Goal: Task Accomplishment & Management: Manage account settings

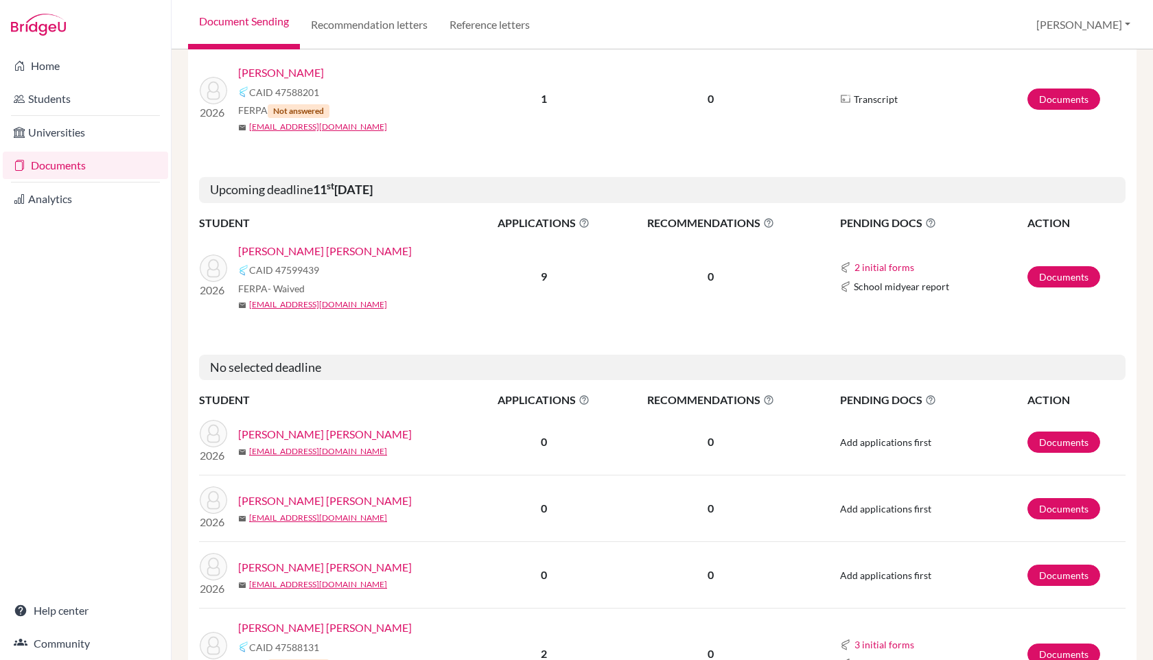
scroll to position [554, 0]
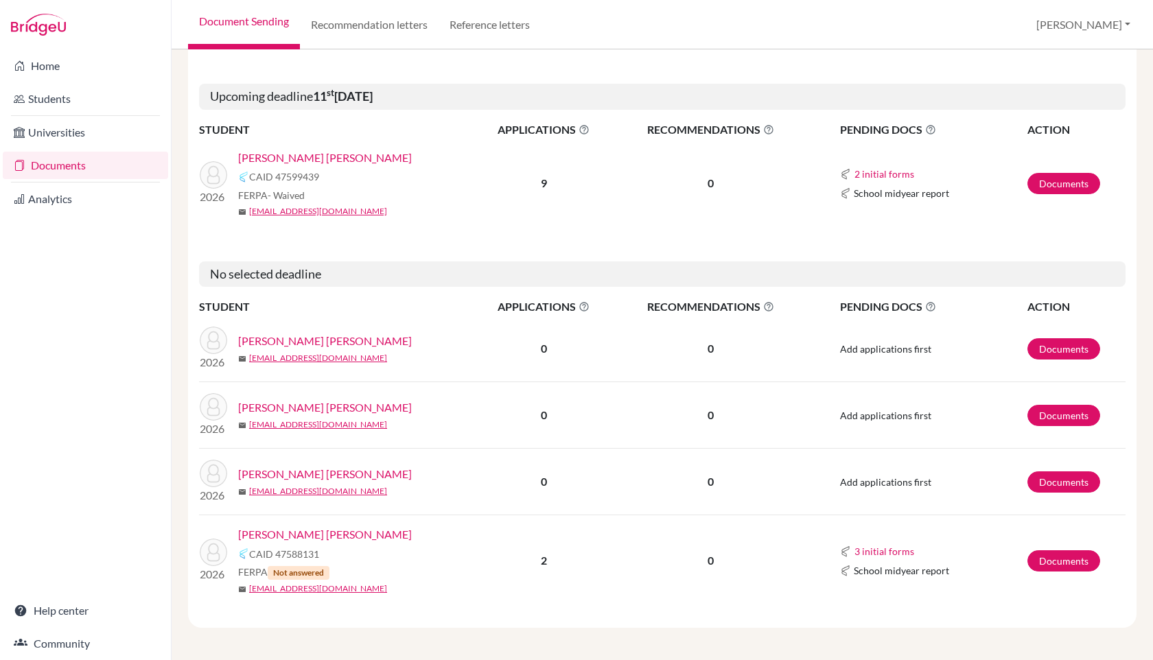
click at [319, 405] on link "[PERSON_NAME] [PERSON_NAME]" at bounding box center [325, 408] width 174 height 16
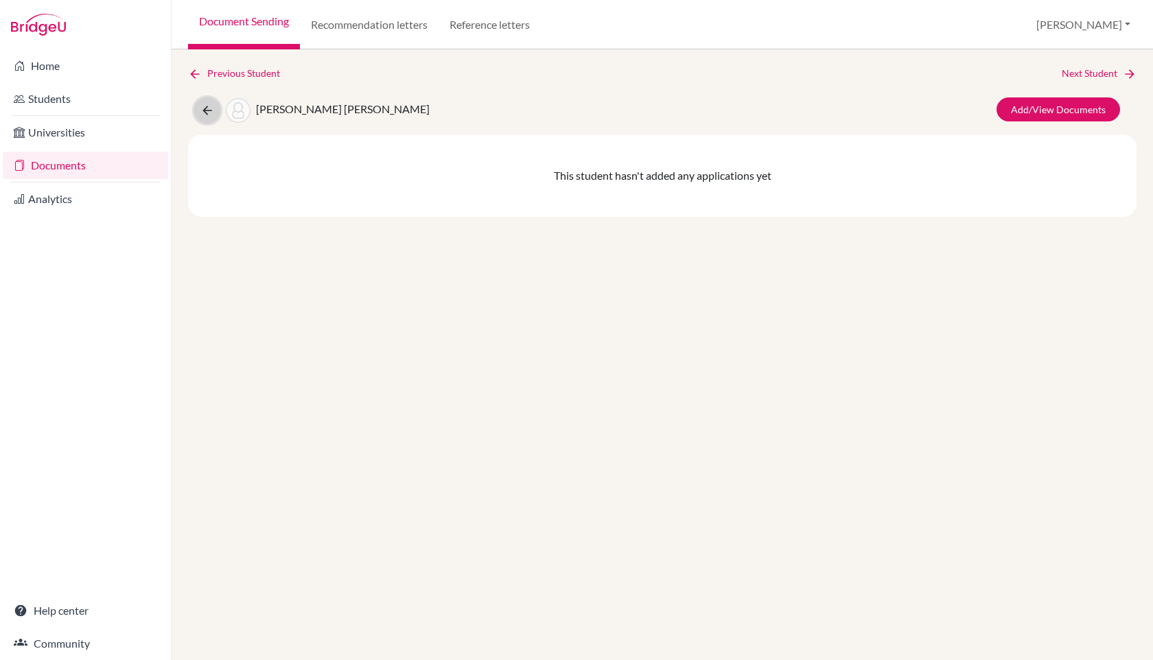
click at [203, 113] on icon at bounding box center [207, 111] width 14 height 14
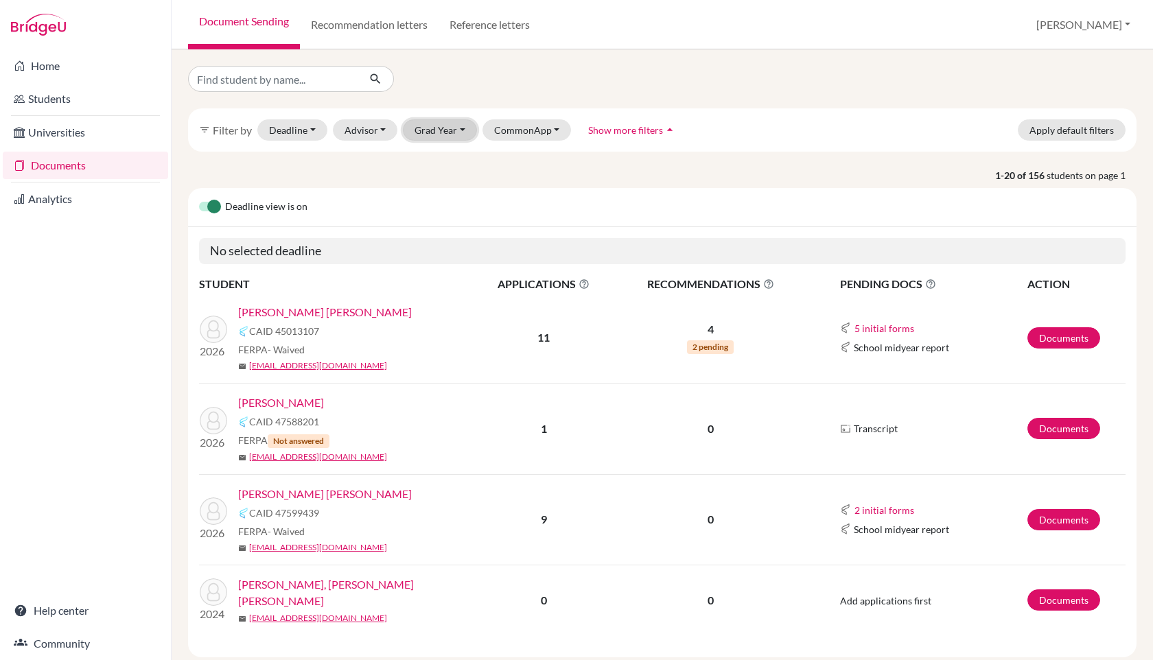
click at [444, 128] on button "Grad Year" at bounding box center [440, 129] width 74 height 21
click at [444, 180] on span "2026" at bounding box center [432, 181] width 25 height 16
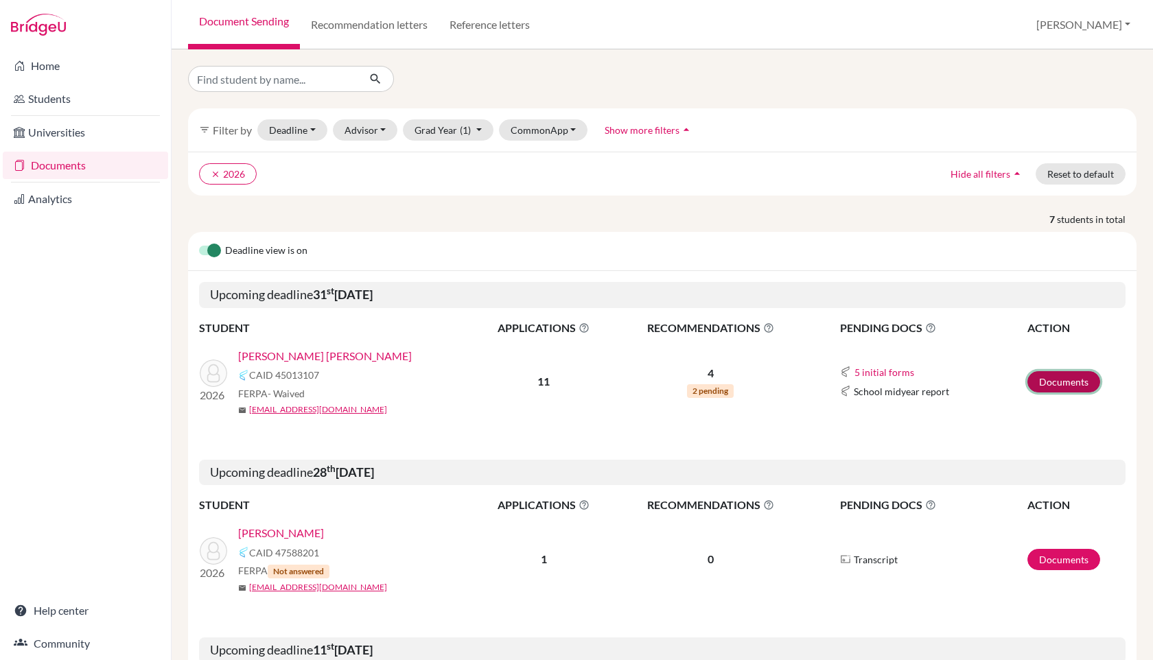
click at [1067, 378] on link "Documents" at bounding box center [1064, 381] width 73 height 21
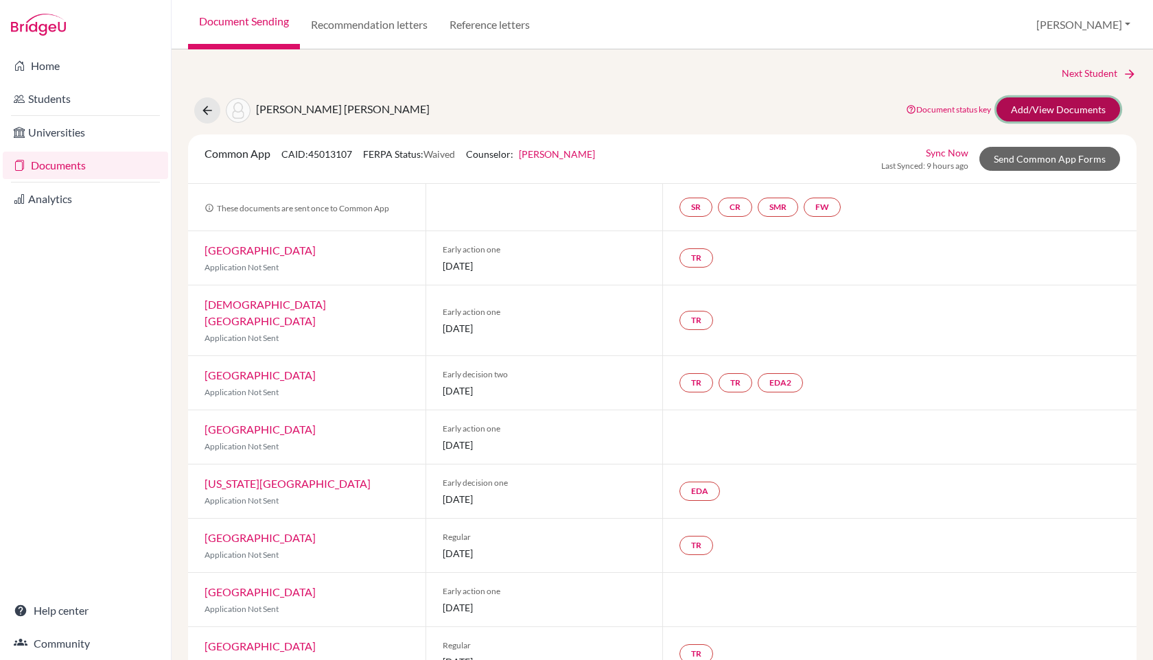
click at [1043, 109] on link "Add/View Documents" at bounding box center [1059, 109] width 124 height 24
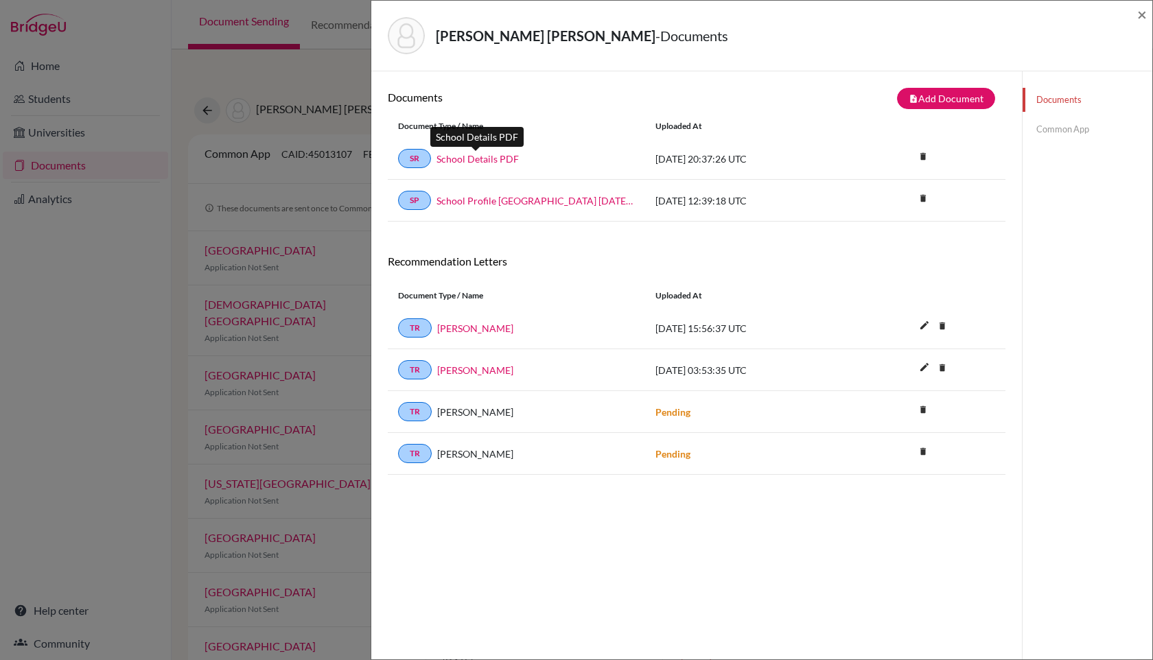
click at [463, 163] on link "School Details PDF" at bounding box center [478, 159] width 82 height 14
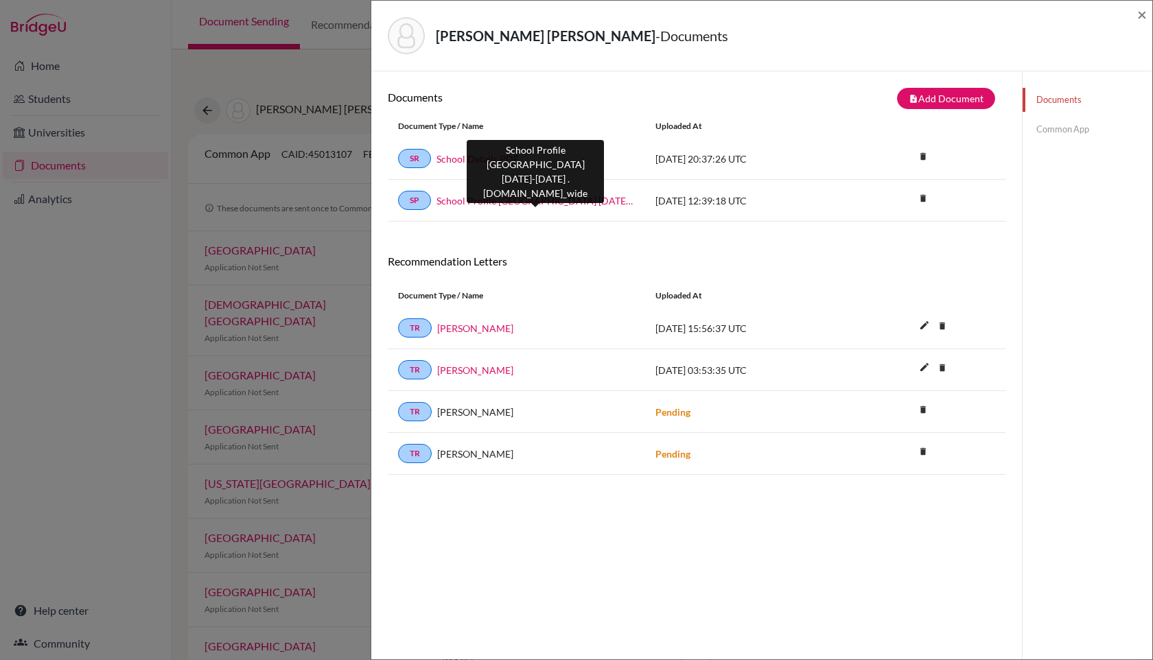
click at [568, 199] on link "School Profile Altamira International School 2022-2023 .docx.school_wide" at bounding box center [536, 201] width 198 height 14
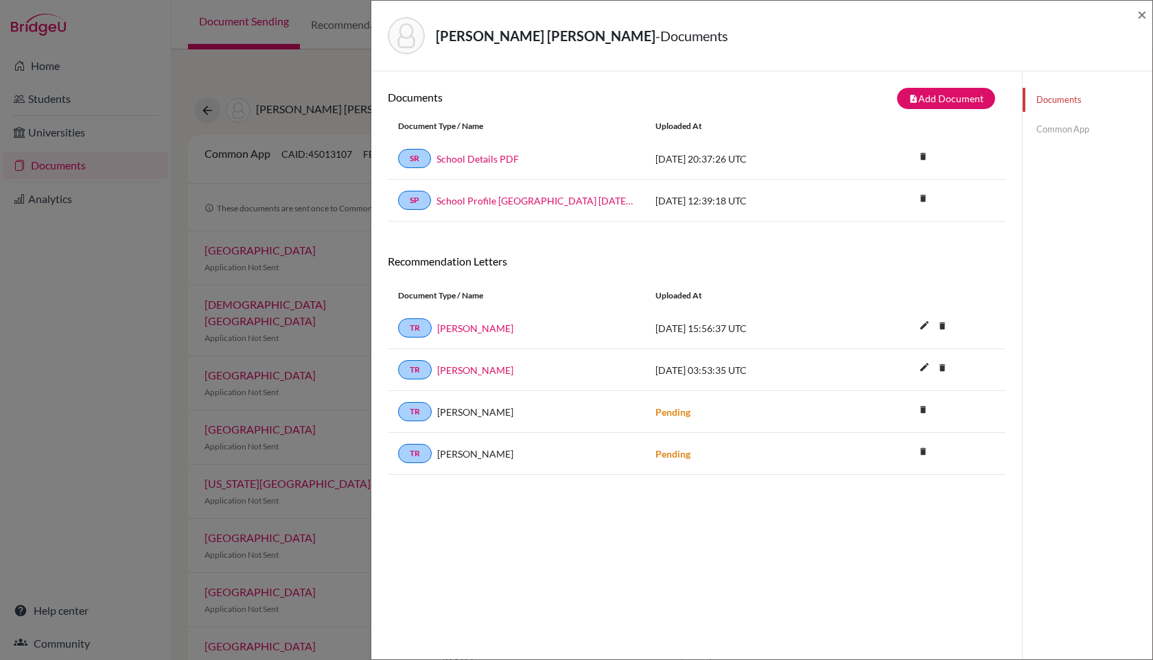
click at [308, 203] on div "Gutierrez Angulo, Andrea - Documents × Documents note_add Add Document Document…" at bounding box center [576, 330] width 1153 height 660
click at [1143, 14] on span "×" at bounding box center [1143, 14] width 10 height 20
